Goal: Task Accomplishment & Management: Complete application form

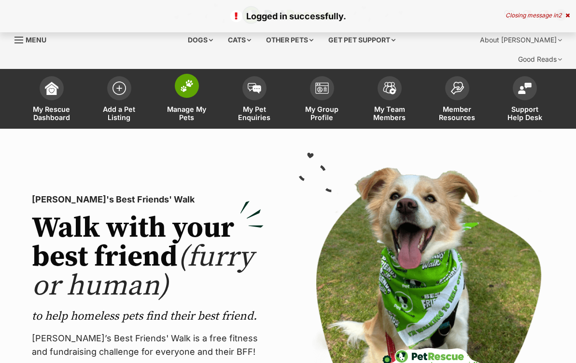
click at [184, 80] on img at bounding box center [187, 86] width 14 height 13
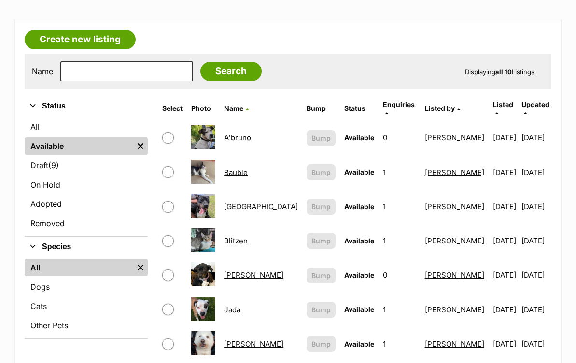
scroll to position [249, 0]
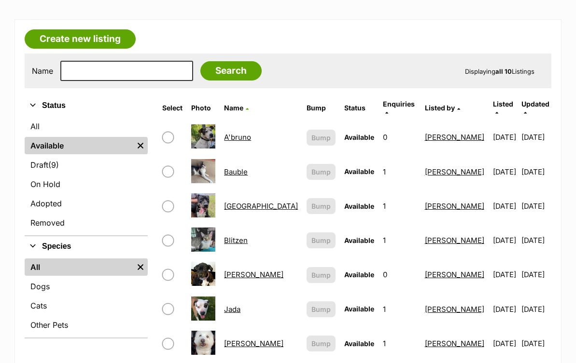
click at [209, 262] on img at bounding box center [203, 274] width 24 height 24
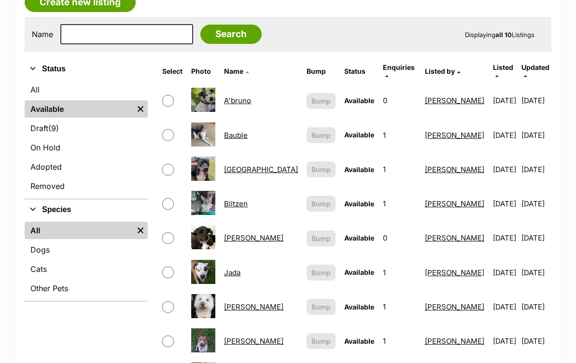
scroll to position [259, 0]
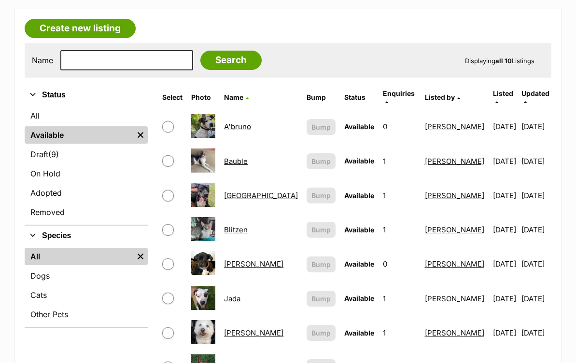
click at [240, 260] on link "[PERSON_NAME]" at bounding box center [253, 264] width 59 height 9
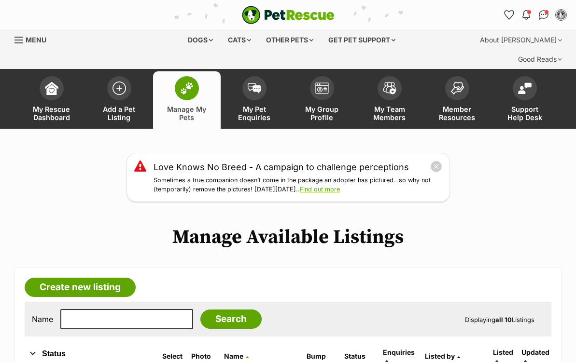
scroll to position [0, 0]
click at [118, 79] on img at bounding box center [119, 86] width 14 height 14
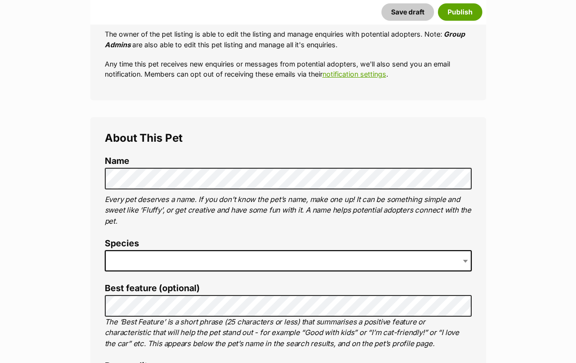
scroll to position [267, 0]
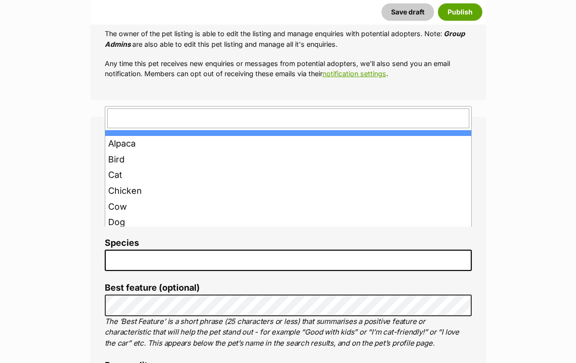
click at [141, 250] on span at bounding box center [288, 260] width 367 height 21
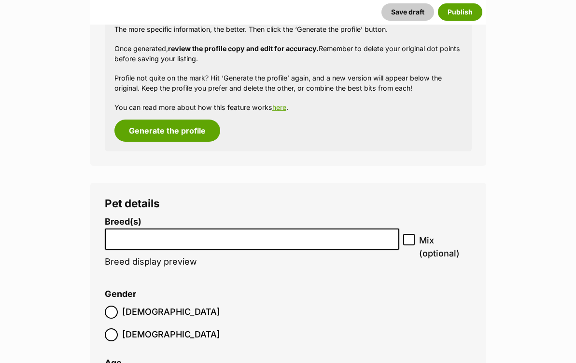
scroll to position [1035, 0]
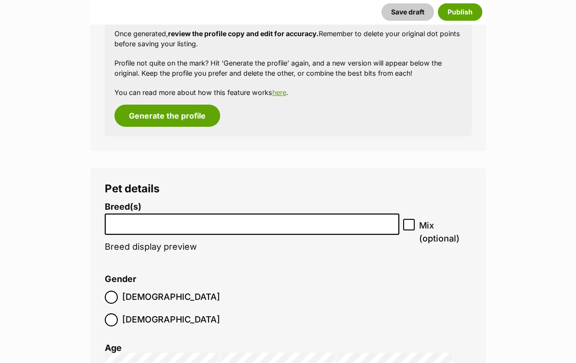
click at [159, 217] on input "search" at bounding box center [252, 222] width 288 height 10
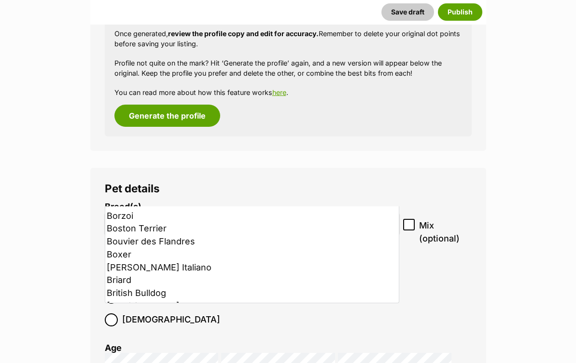
scroll to position [615, 0]
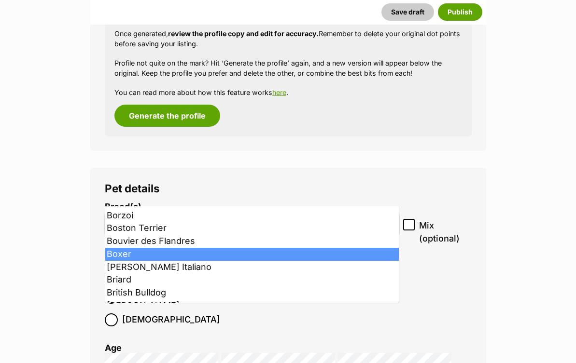
select select "42"
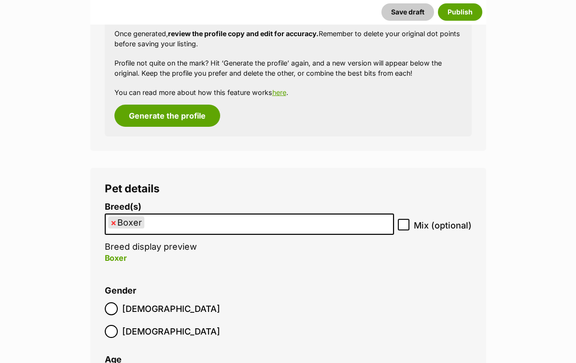
scroll to position [517, 0]
click at [404, 219] on input "Mix (optional)" at bounding box center [404, 225] width 12 height 12
checkbox input "true"
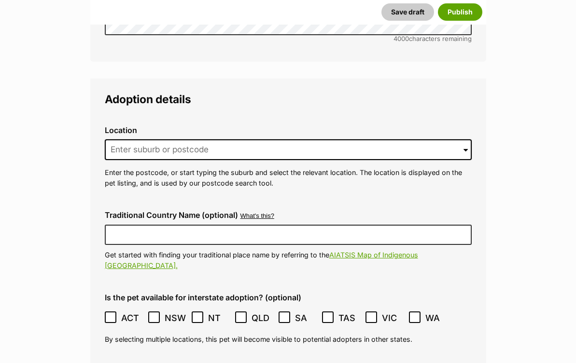
scroll to position [2246, 0]
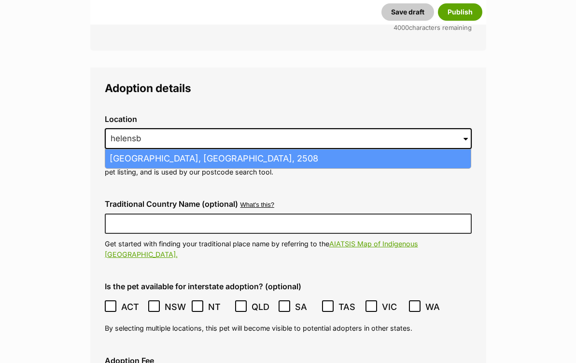
click at [188, 150] on li "Helensburgh, New South Wales, 2508" at bounding box center [287, 159] width 365 height 19
type input "Helensburgh, New South Wales, 2508"
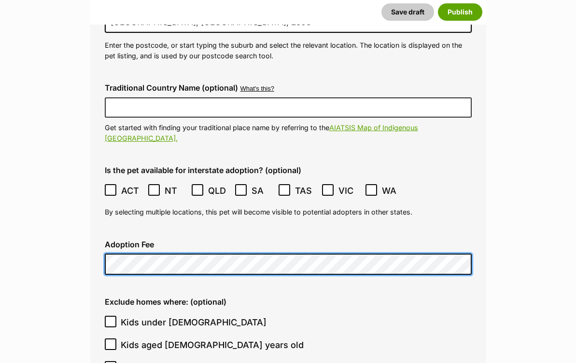
scroll to position [2363, 0]
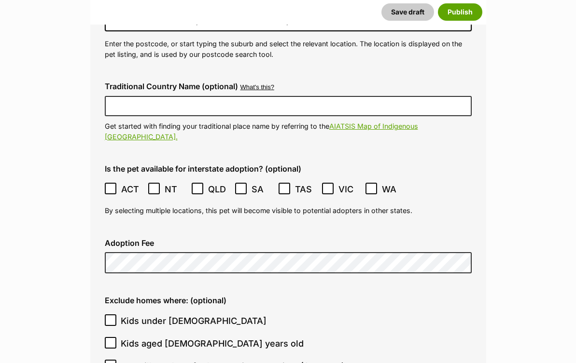
click at [111, 363] on icon at bounding box center [111, 366] width 6 height 4
click at [111, 360] on input "Pet will be alone for long periods at a time (6+ hours)" at bounding box center [111, 366] width 12 height 12
checkbox input "true"
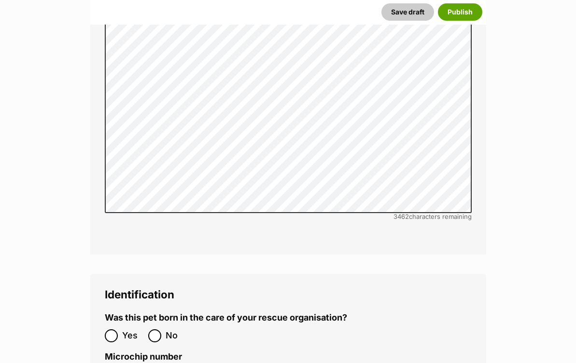
scroll to position [2923, 0]
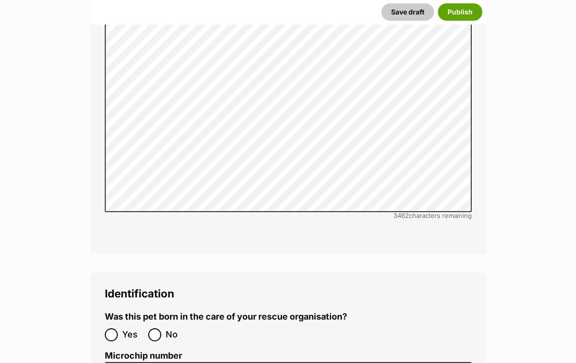
click at [158, 329] on input "No" at bounding box center [154, 335] width 13 height 13
radio input "true"
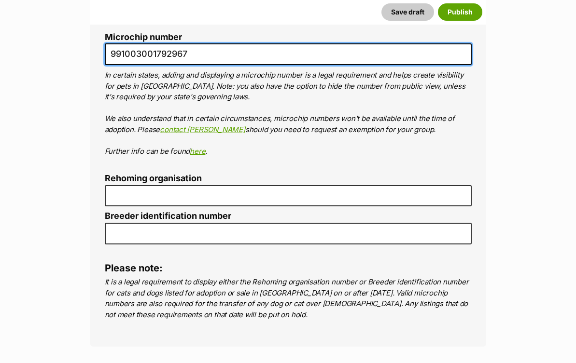
scroll to position [3246, 0]
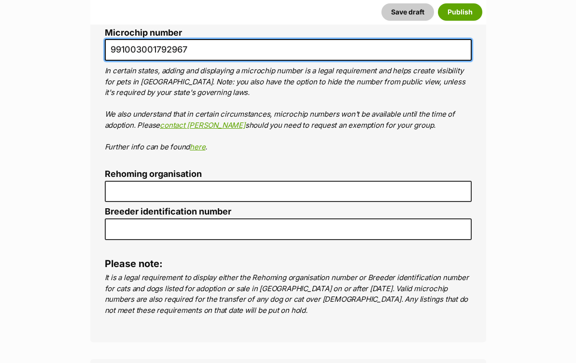
type input "991003001792967"
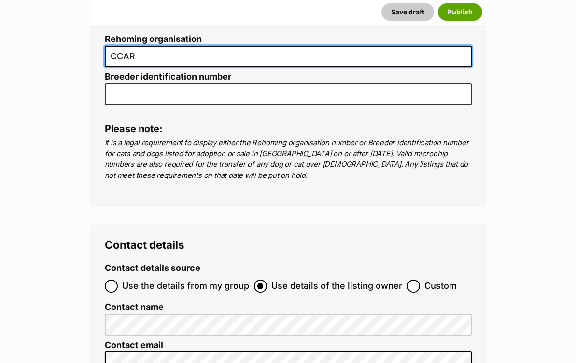
scroll to position [3382, 0]
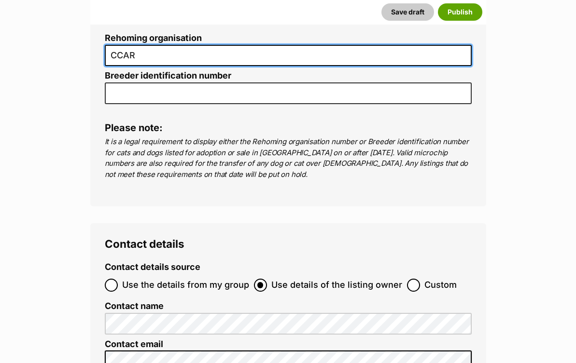
type input "CCAR"
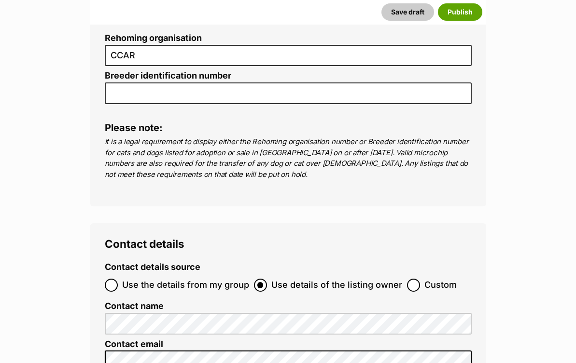
click at [110, 279] on input "Use the details from my group" at bounding box center [111, 285] width 13 height 13
radio input "true"
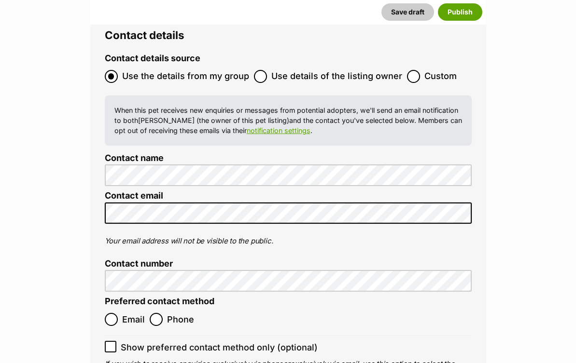
scroll to position [3594, 0]
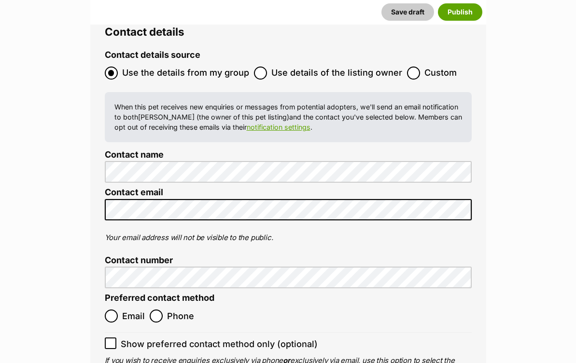
click at [110, 310] on input "Email" at bounding box center [111, 316] width 13 height 13
radio input "true"
click at [112, 342] on icon at bounding box center [111, 344] width 6 height 4
click at [112, 338] on input "Show preferred contact method only (optional)" at bounding box center [111, 344] width 12 height 12
checkbox input "true"
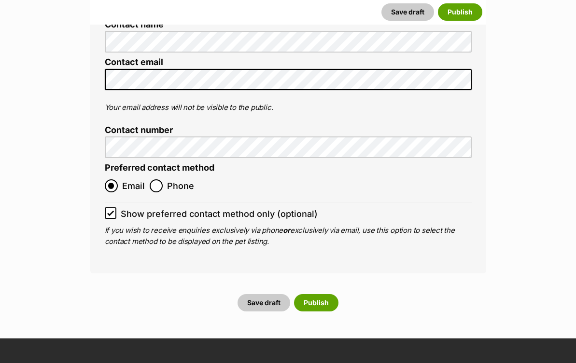
scroll to position [3725, 0]
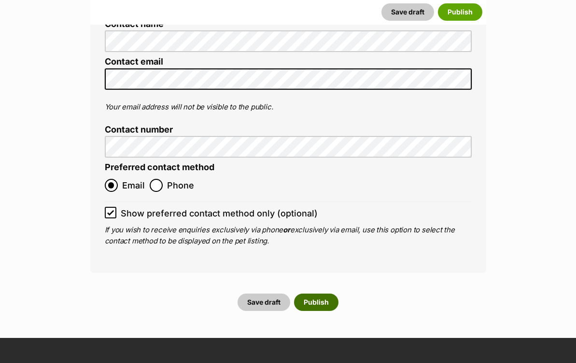
click at [320, 294] on button "Publish" at bounding box center [316, 302] width 44 height 17
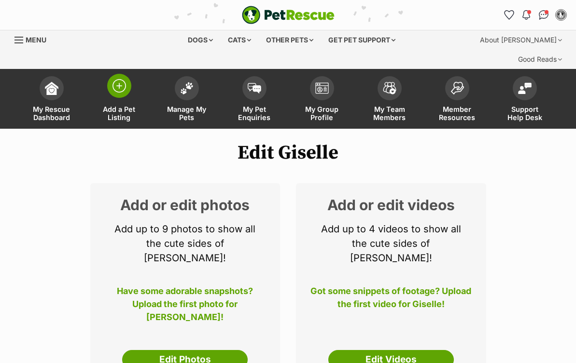
click at [120, 79] on img at bounding box center [119, 86] width 14 height 14
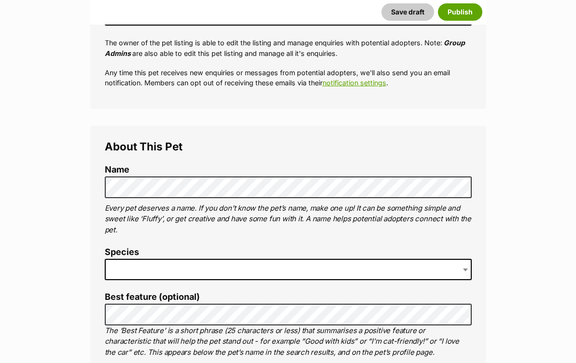
scroll to position [265, 0]
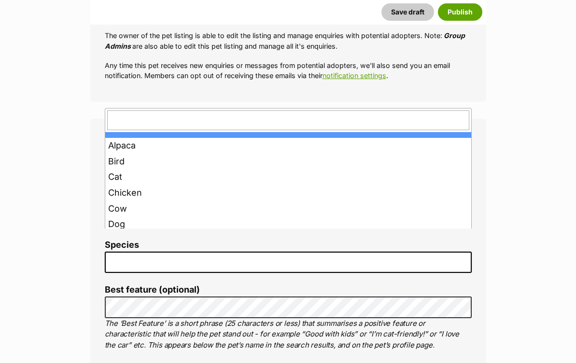
click at [141, 252] on span at bounding box center [288, 262] width 367 height 21
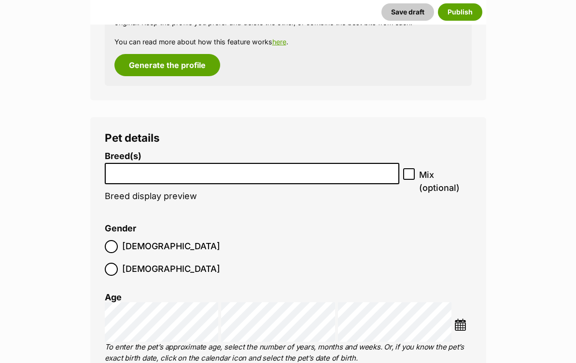
scroll to position [1087, 0]
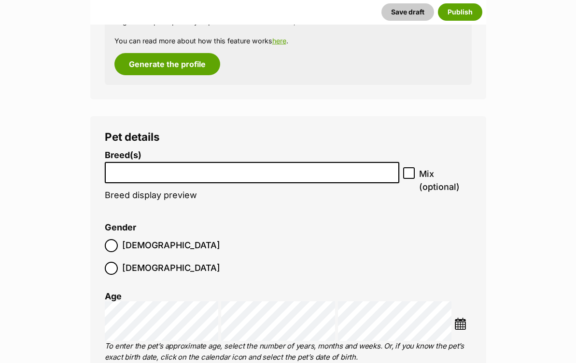
click at [138, 166] on input "search" at bounding box center [252, 171] width 288 height 10
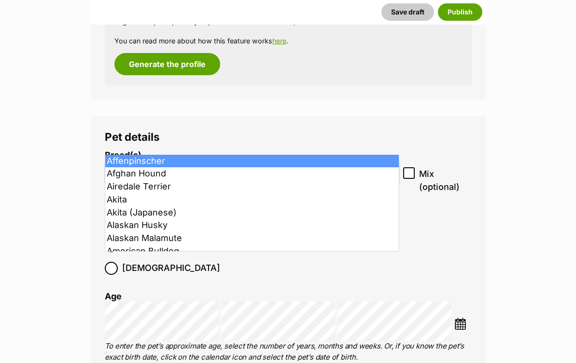
click at [138, 166] on input "search" at bounding box center [252, 171] width 288 height 10
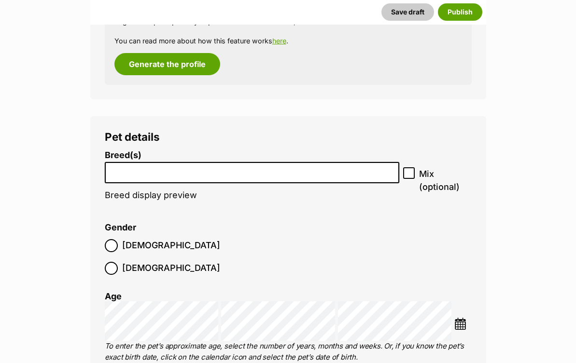
click at [150, 166] on input "search" at bounding box center [252, 171] width 288 height 10
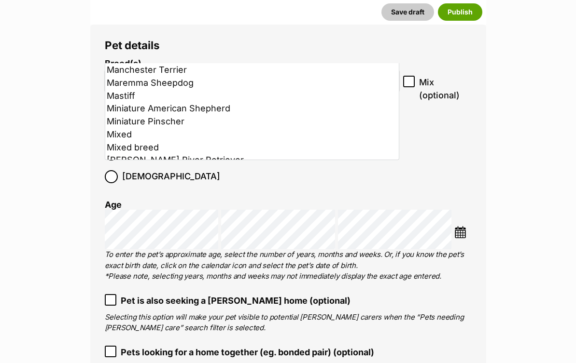
scroll to position [2238, 0]
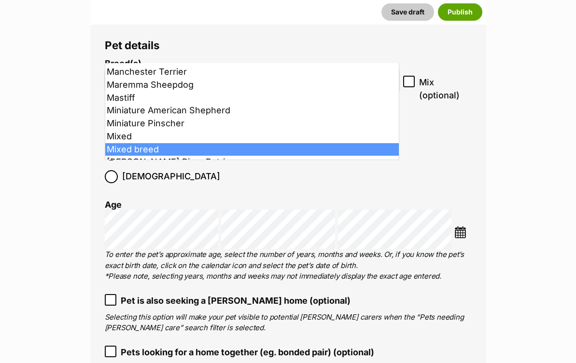
select select "252261"
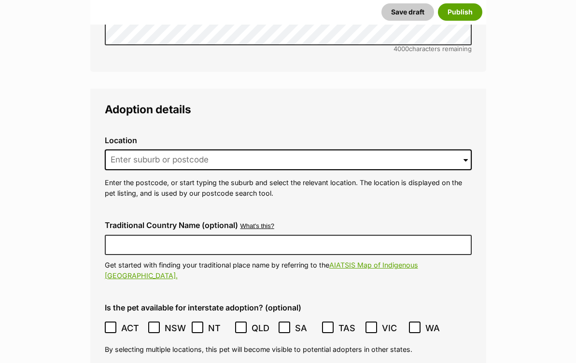
scroll to position [2177, 0]
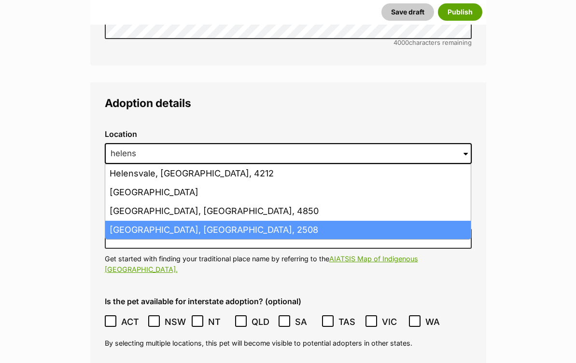
click at [210, 221] on li "Helensburgh, New South Wales, 2508" at bounding box center [287, 230] width 365 height 19
type input "Helensburgh, New South Wales, 2508"
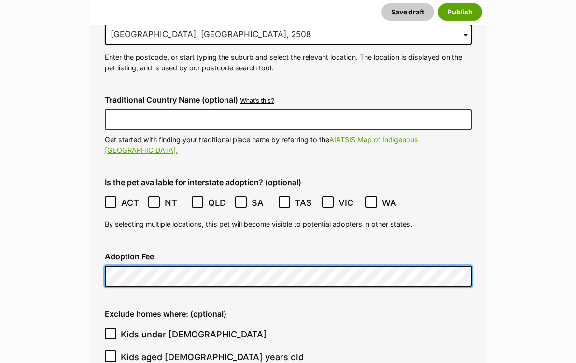
scroll to position [2296, 0]
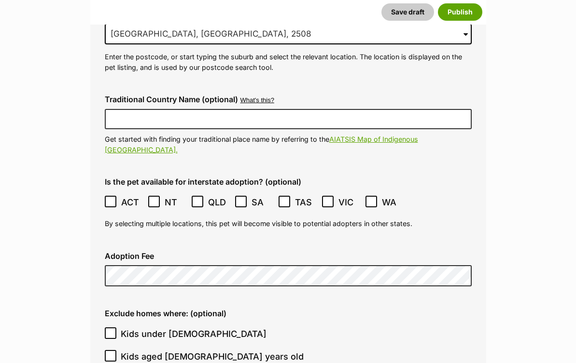
click at [203, 350] on span "Kids aged [DEMOGRAPHIC_DATA] years old" at bounding box center [212, 356] width 183 height 13
click at [116, 350] on input "Kids aged [DEMOGRAPHIC_DATA] years old" at bounding box center [111, 356] width 12 height 12
click at [114, 350] on input "Kids aged [DEMOGRAPHIC_DATA] years old" at bounding box center [111, 356] width 12 height 12
checkbox input "false"
click at [114, 328] on input "Kids under [DEMOGRAPHIC_DATA]" at bounding box center [111, 334] width 12 height 12
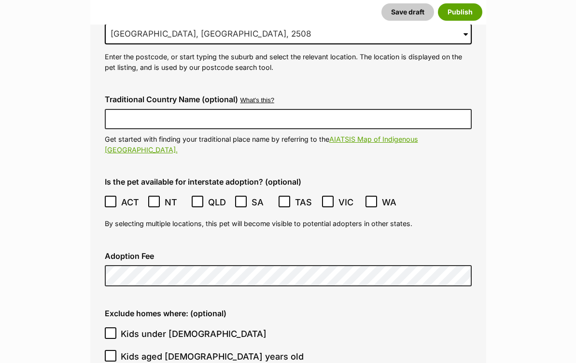
checkbox input "true"
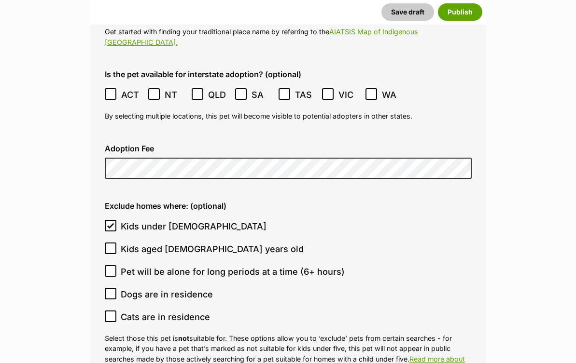
scroll to position [2411, 0]
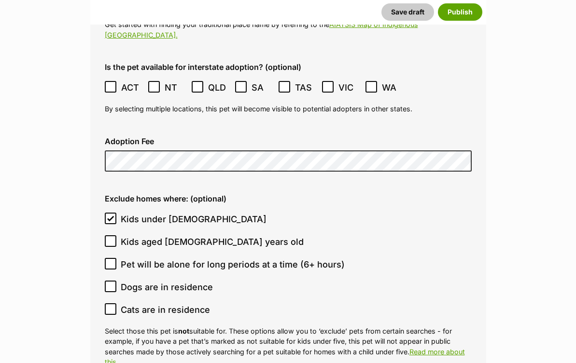
click at [111, 261] on icon at bounding box center [110, 264] width 7 height 7
click at [111, 258] on input "Pet will be alone for long periods at a time (6+ hours)" at bounding box center [111, 264] width 12 height 12
checkbox input "true"
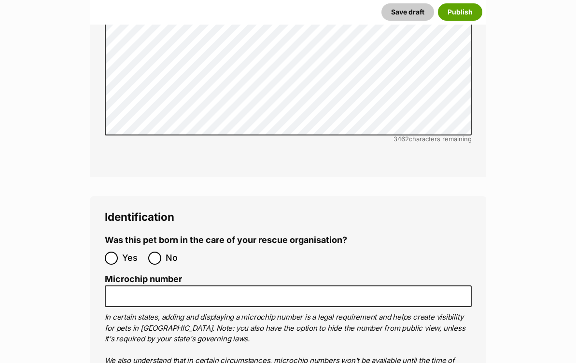
scroll to position [2959, 0]
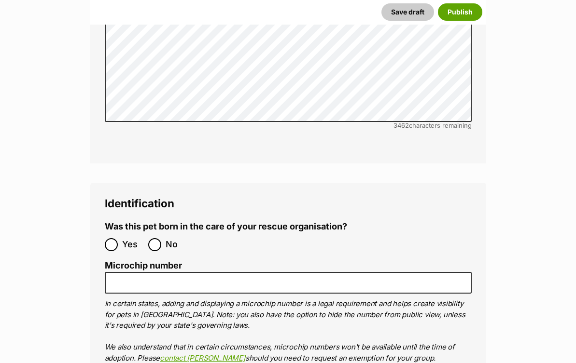
click at [111, 238] on input "Yes" at bounding box center [111, 244] width 13 height 13
radio input "true"
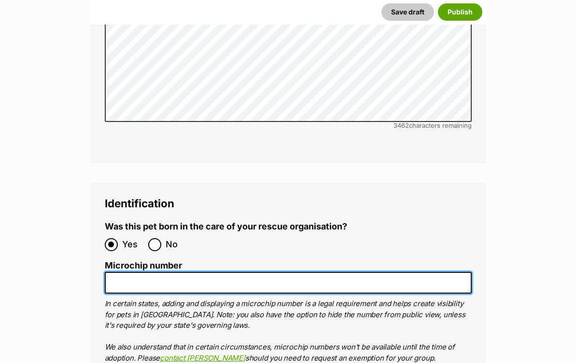
click at [117, 272] on input "Microchip number" at bounding box center [288, 283] width 367 height 22
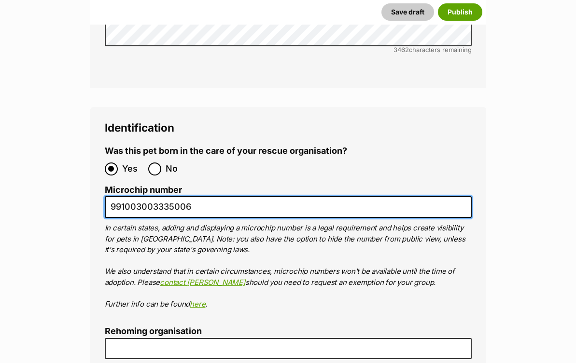
scroll to position [3048, 0]
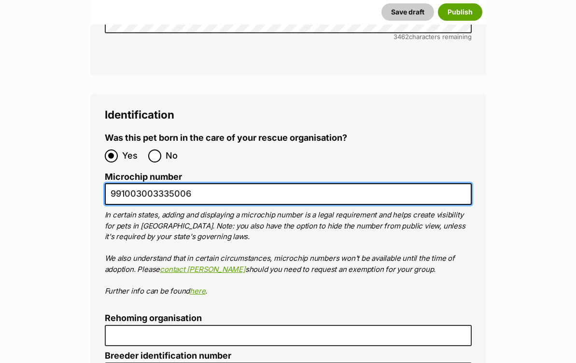
type input "991003003335006"
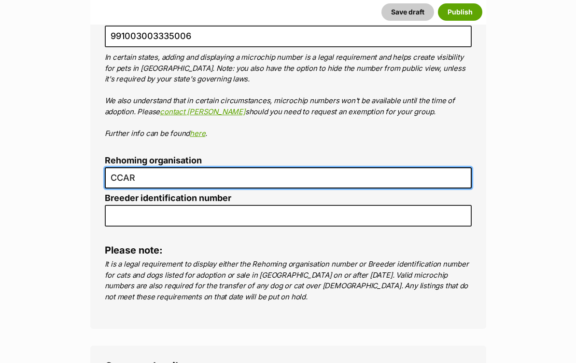
scroll to position [3210, 0]
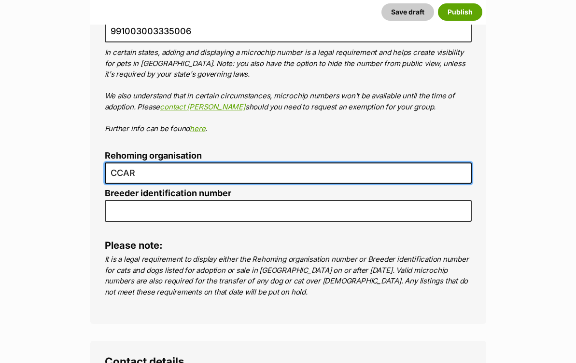
type input "CCAR"
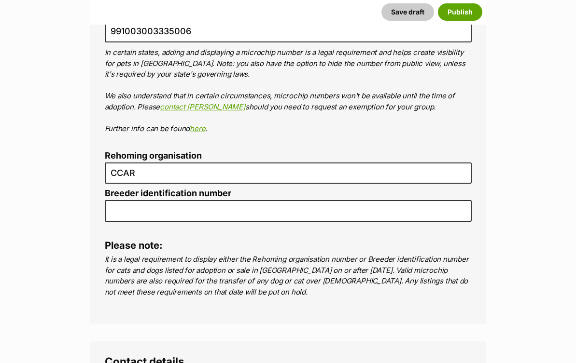
radio input "true"
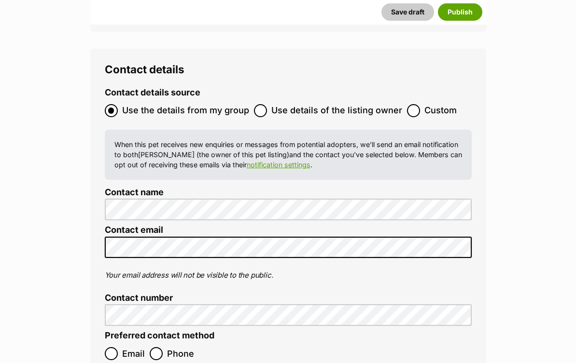
scroll to position [3521, 0]
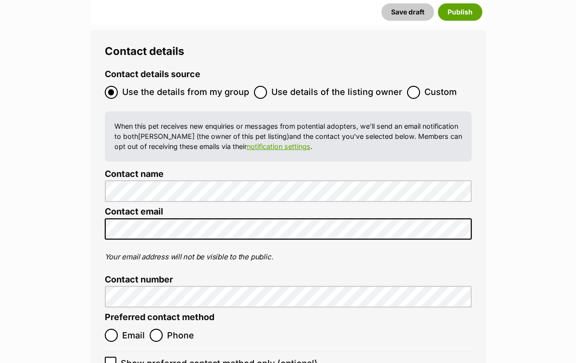
click at [112, 329] on input "Email" at bounding box center [111, 335] width 13 height 13
radio input "true"
click at [111, 359] on icon at bounding box center [110, 362] width 7 height 7
click at [111, 357] on input "Show preferred contact method only (optional)" at bounding box center [111, 363] width 12 height 12
checkbox input "true"
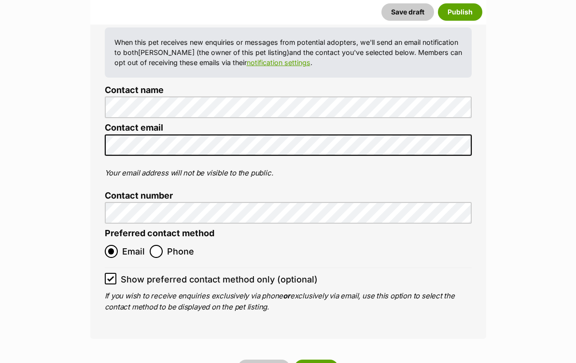
scroll to position [3613, 0]
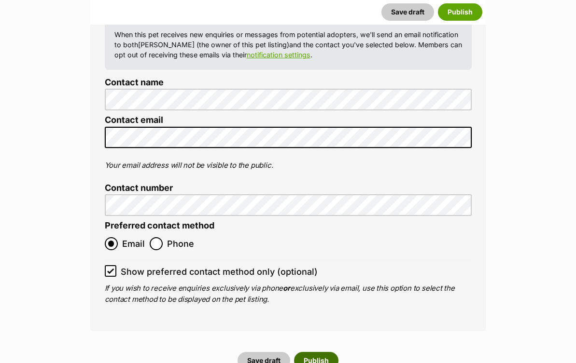
click at [319, 352] on button "Publish" at bounding box center [316, 360] width 44 height 17
